Goal: Find specific page/section: Find specific page/section

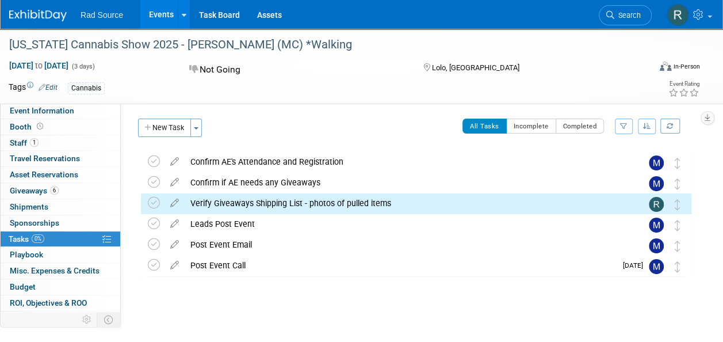
scroll to position [2, 0]
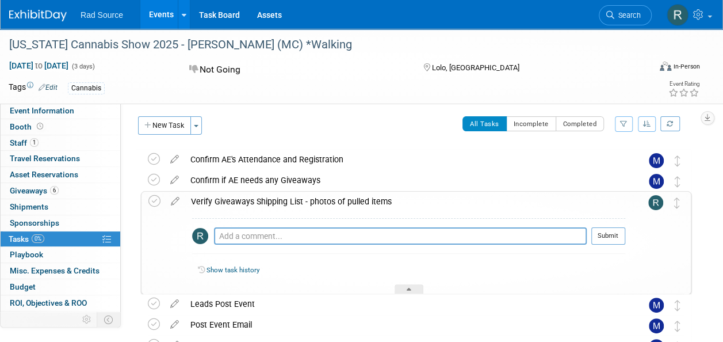
click at [252, 202] on div "Verify Giveaways Shipping List - photos of pulled items" at bounding box center [405, 201] width 440 height 20
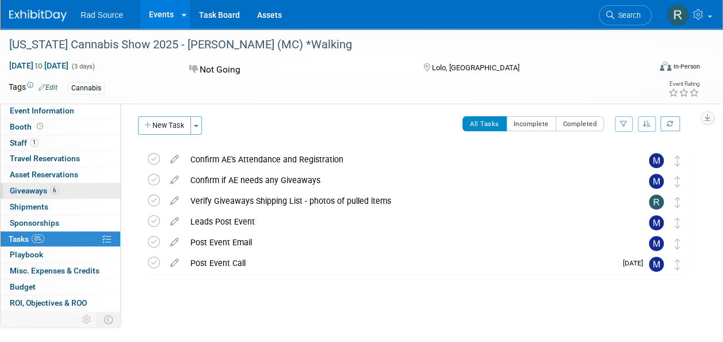
click at [26, 186] on span "Giveaways 6" at bounding box center [34, 190] width 49 height 9
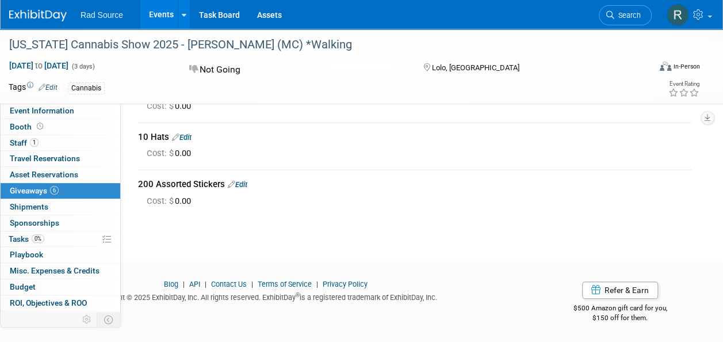
scroll to position [160, 0]
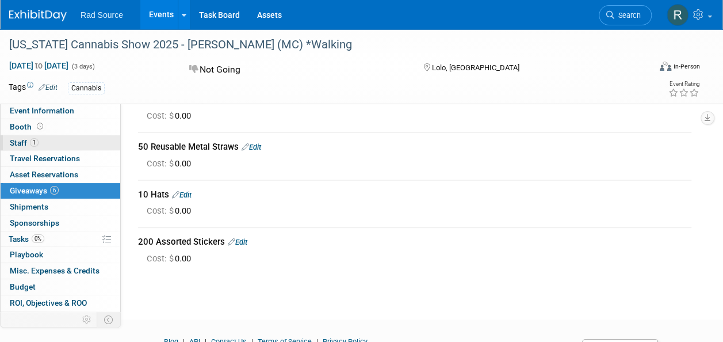
click at [21, 141] on span "Staff 1" at bounding box center [24, 142] width 29 height 9
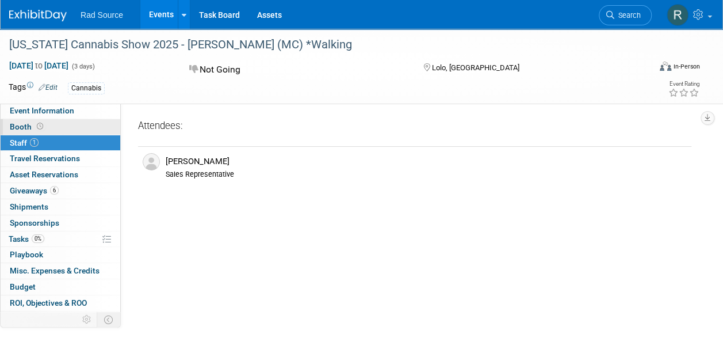
click at [22, 128] on span "Booth" at bounding box center [28, 126] width 36 height 9
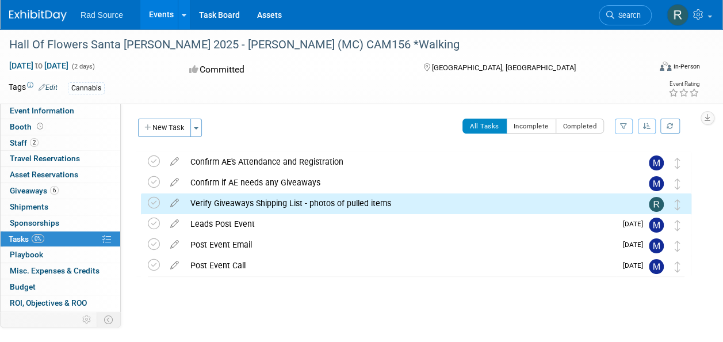
scroll to position [2, 0]
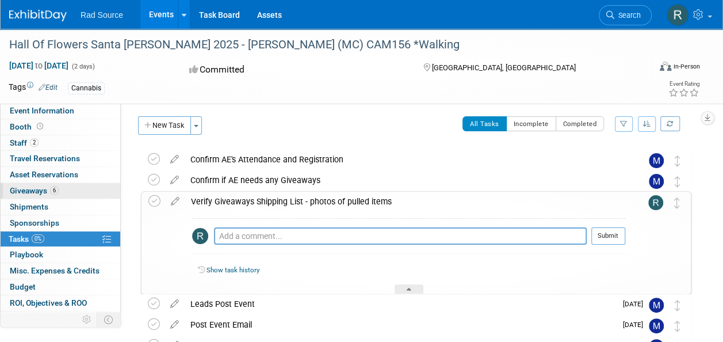
click at [35, 188] on span "Giveaways 6" at bounding box center [34, 190] width 49 height 9
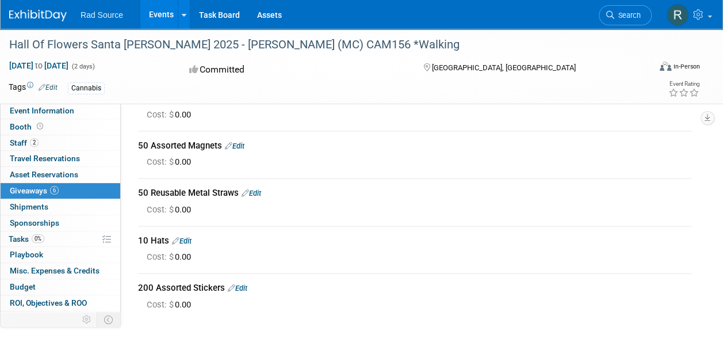
scroll to position [115, 0]
